Goal: Task Accomplishment & Management: Manage account settings

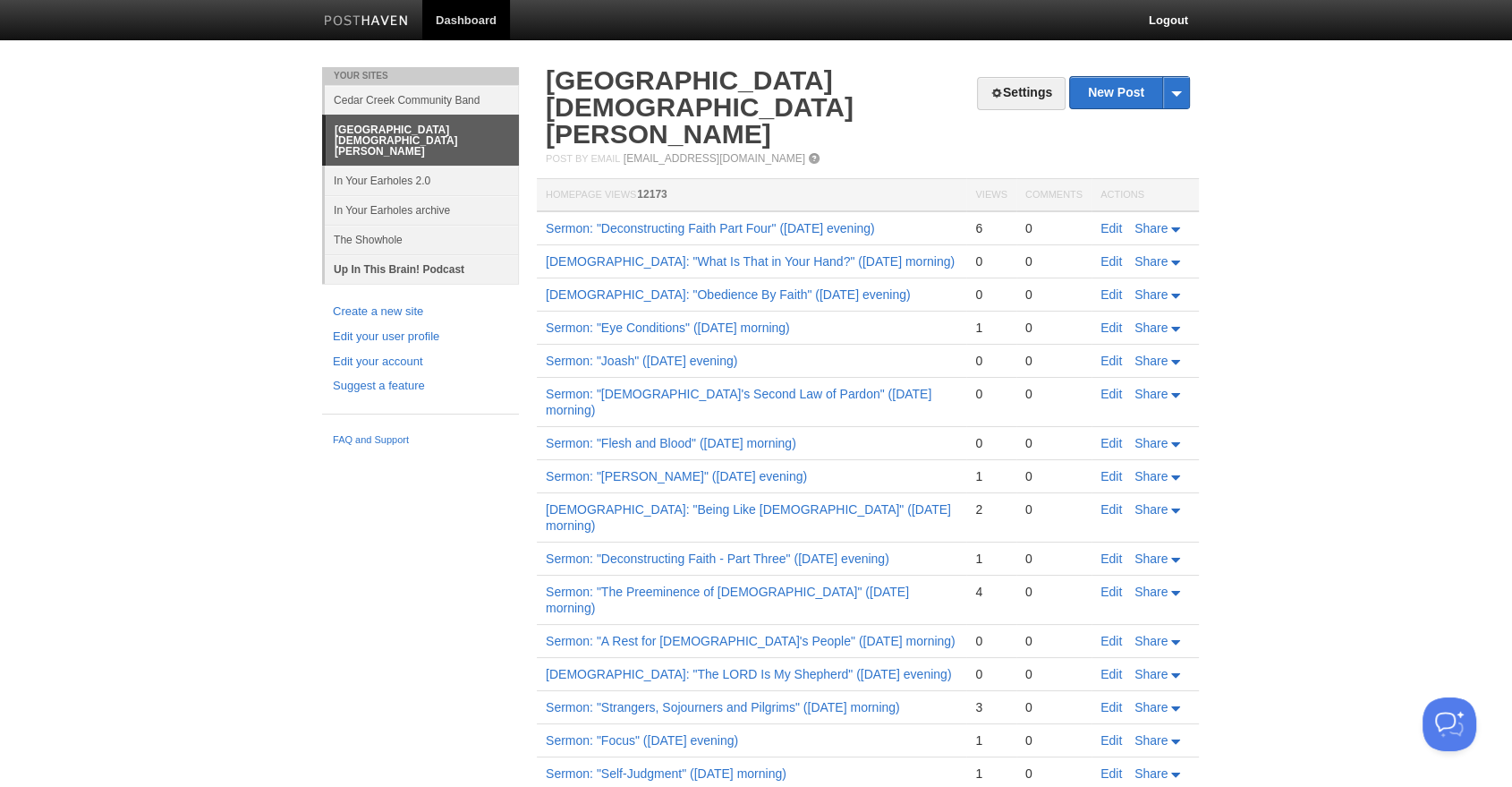
click at [403, 254] on link "Up In This Brain! Podcast" at bounding box center [422, 269] width 194 height 29
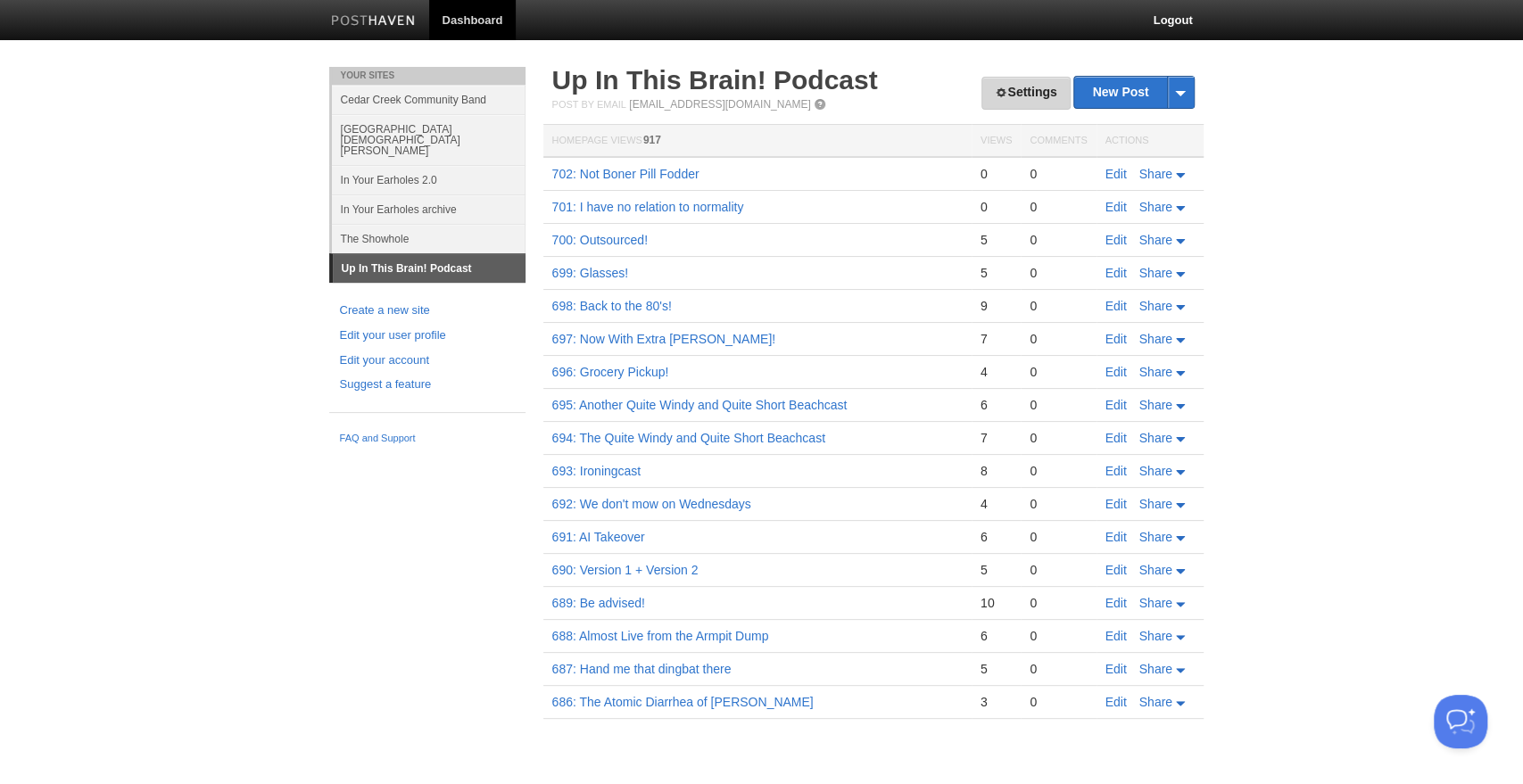
click at [1047, 94] on link "Settings" at bounding box center [1025, 93] width 88 height 33
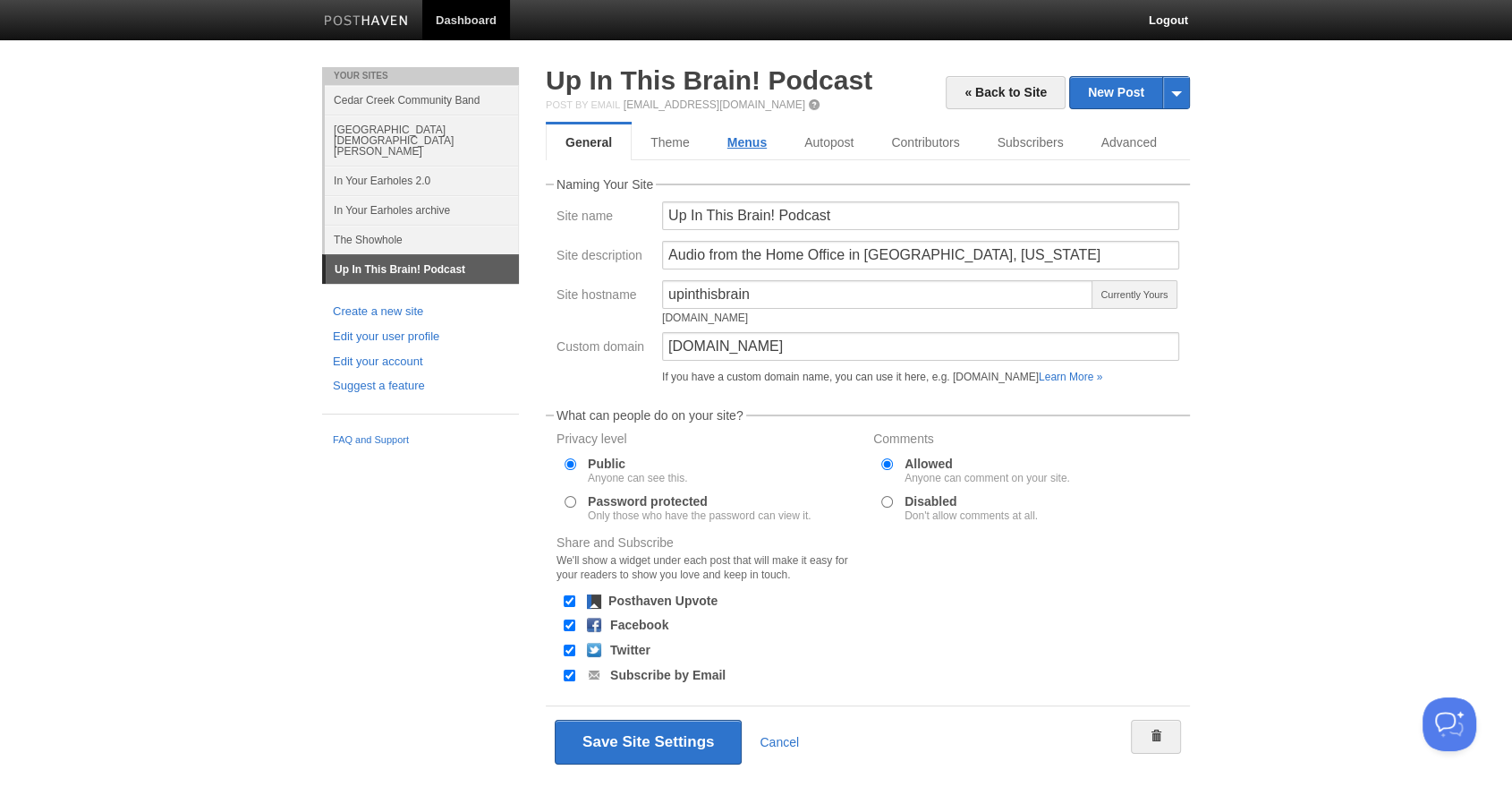
click at [751, 141] on link "Menus" at bounding box center [747, 142] width 77 height 36
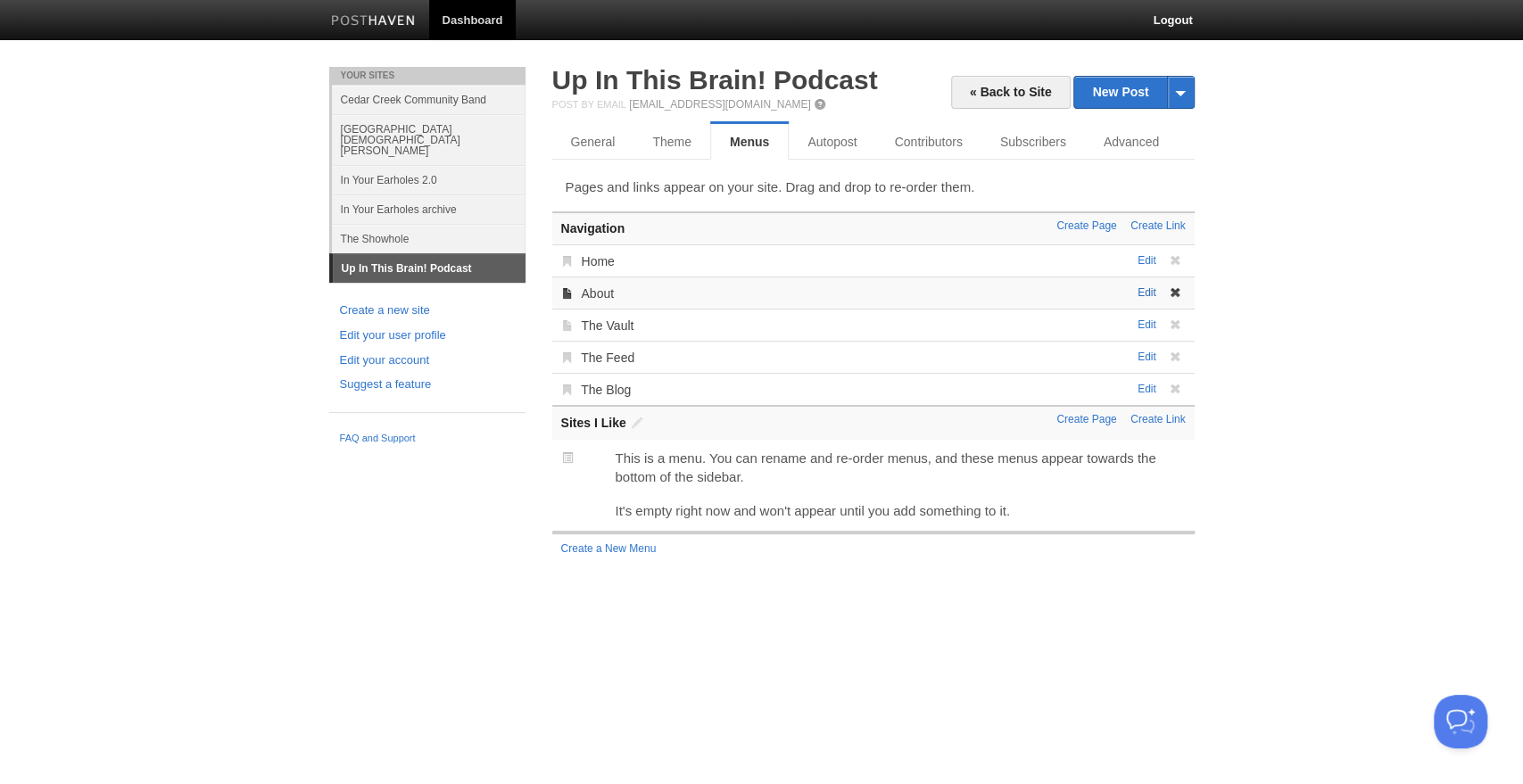
click at [1147, 291] on link "Edit" at bounding box center [1146, 292] width 18 height 13
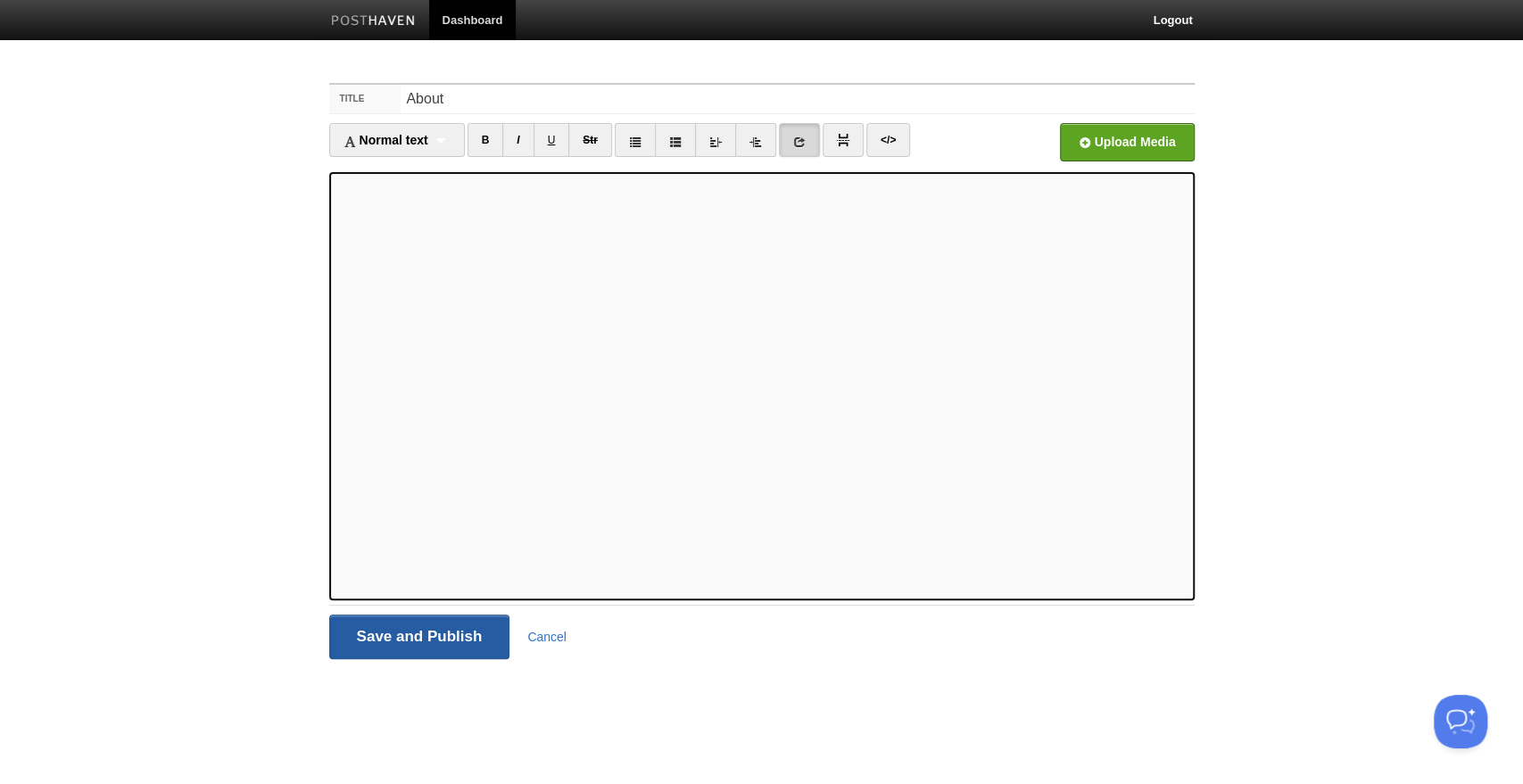
click at [414, 637] on input "Save and Publish" at bounding box center [419, 637] width 182 height 45
